Goal: Transaction & Acquisition: Purchase product/service

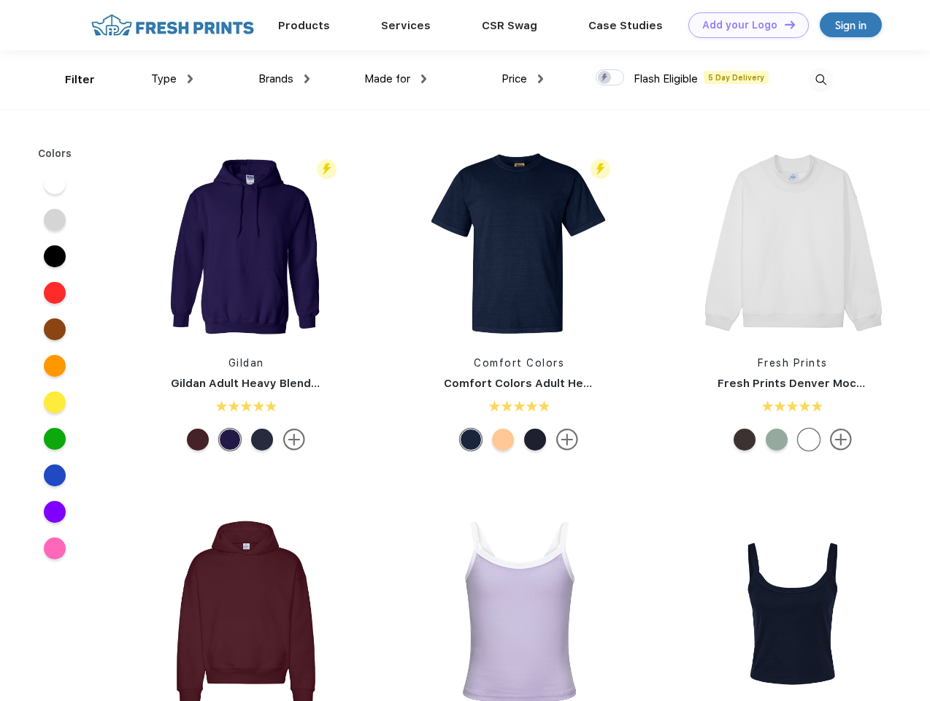
click at [743, 25] on link "Add your Logo Design Tool" at bounding box center [748, 25] width 120 height 26
click at [0, 0] on div "Design Tool" at bounding box center [0, 0] width 0 height 0
click at [783, 24] on link "Add your Logo Design Tool" at bounding box center [748, 25] width 120 height 26
click at [70, 80] on div "Filter" at bounding box center [80, 80] width 30 height 17
click at [172, 79] on span "Type" at bounding box center [164, 78] width 26 height 13
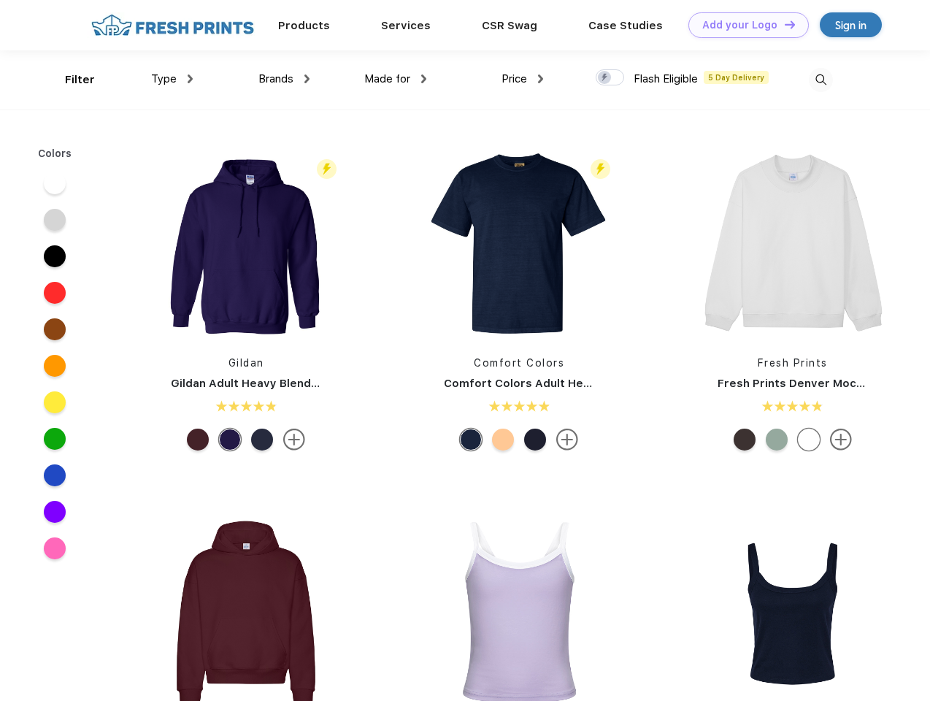
click at [284, 79] on span "Brands" at bounding box center [275, 78] width 35 height 13
click at [396, 79] on span "Made for" at bounding box center [387, 78] width 46 height 13
click at [522, 79] on span "Price" at bounding box center [514, 78] width 26 height 13
click at [610, 78] on div at bounding box center [609, 77] width 28 height 16
click at [605, 78] on input "checkbox" at bounding box center [599, 73] width 9 height 9
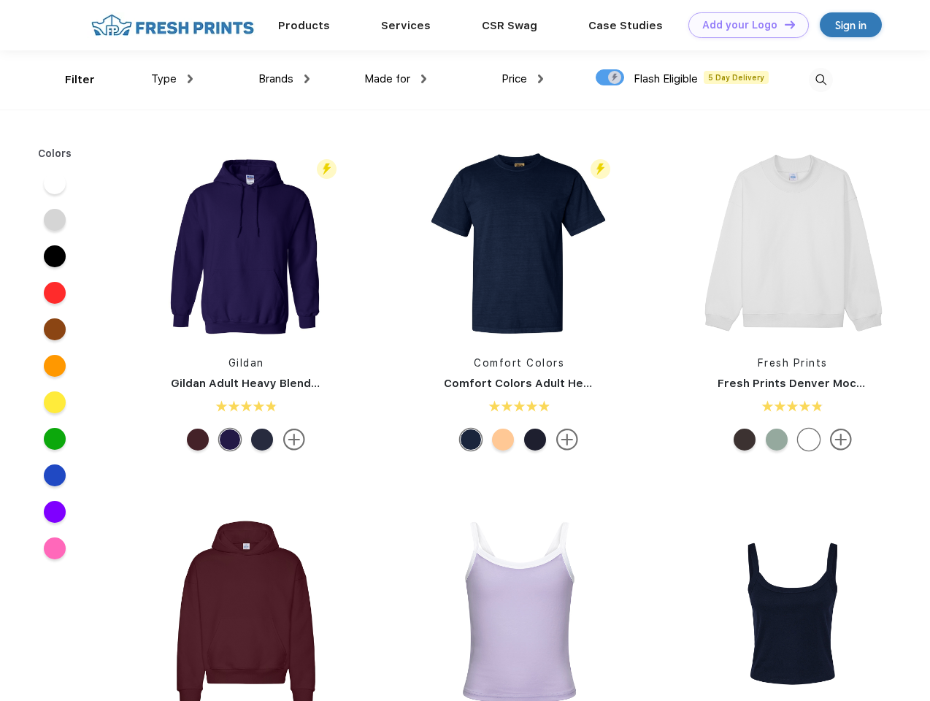
click at [820, 80] on img at bounding box center [821, 80] width 24 height 24
